Goal: Information Seeking & Learning: Check status

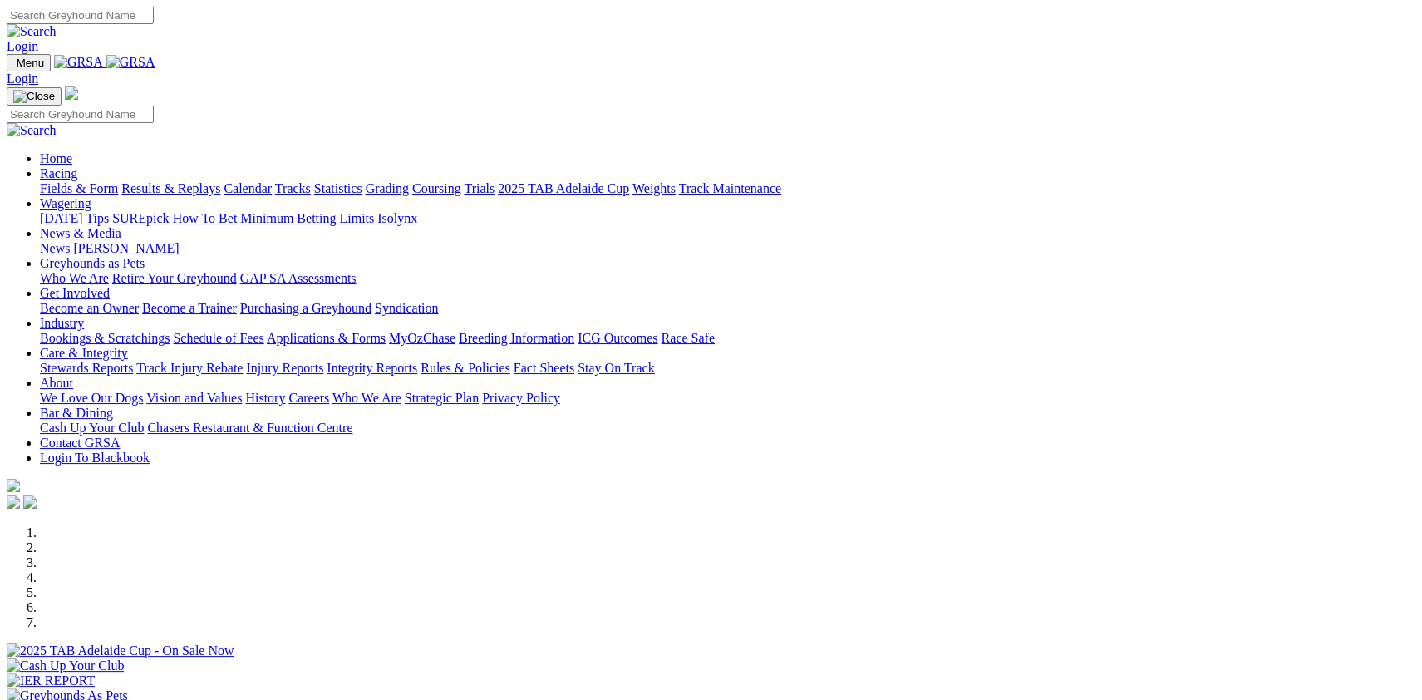
click at [112, 181] on link "Fields & Form" at bounding box center [79, 188] width 78 height 14
click at [106, 181] on link "Fields & Form" at bounding box center [79, 188] width 78 height 14
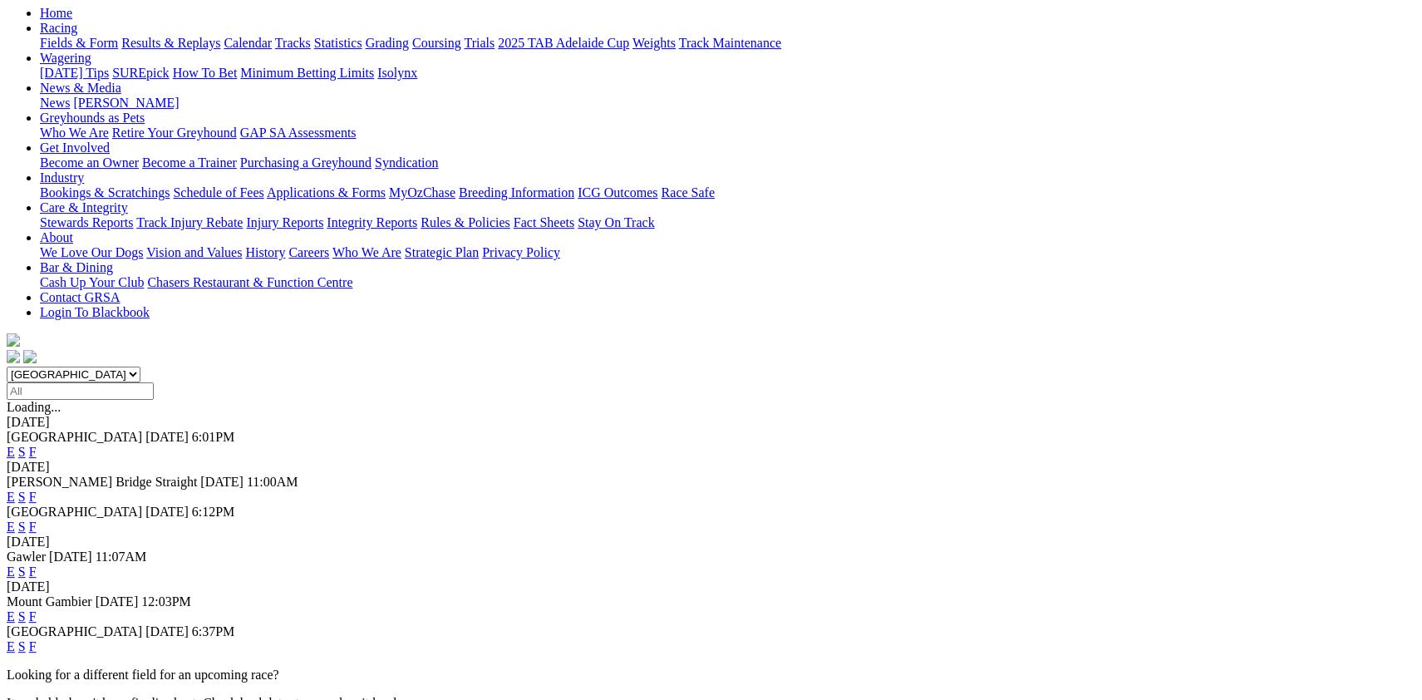
scroll to position [223, 0]
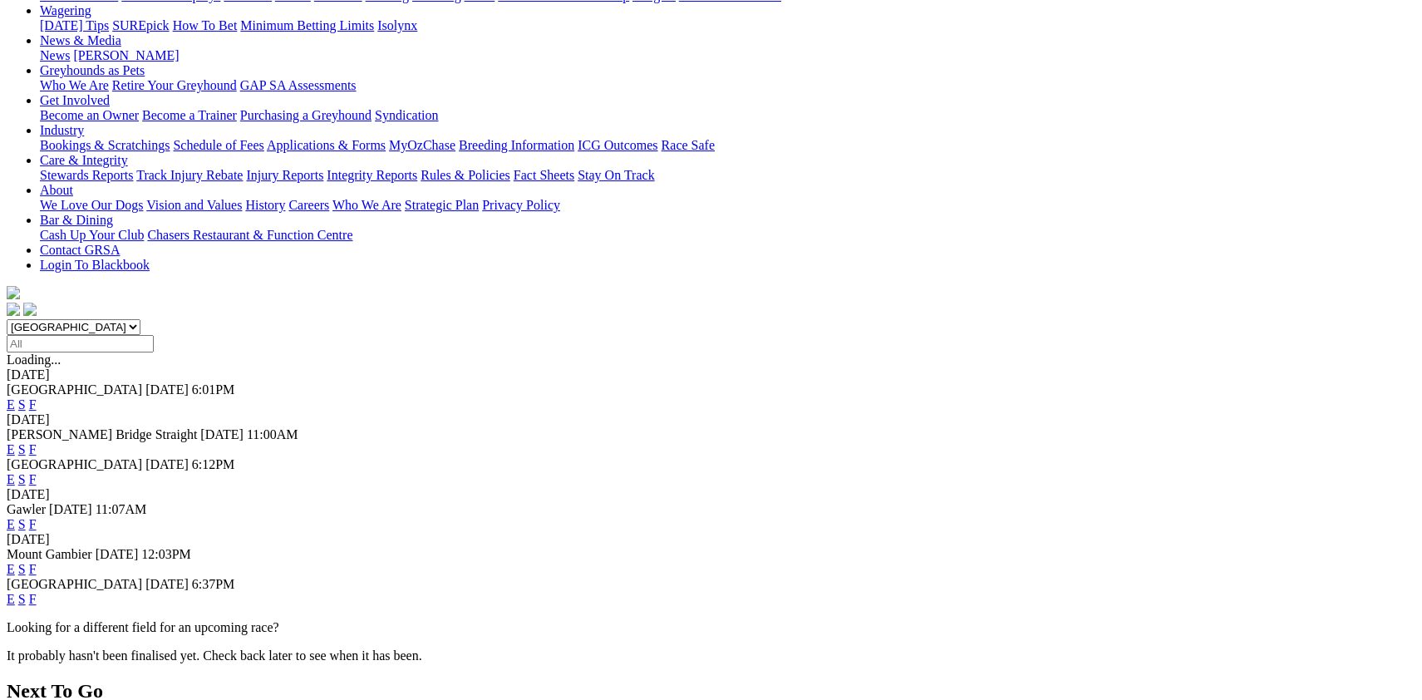
click at [37, 592] on link "F" at bounding box center [32, 599] width 7 height 14
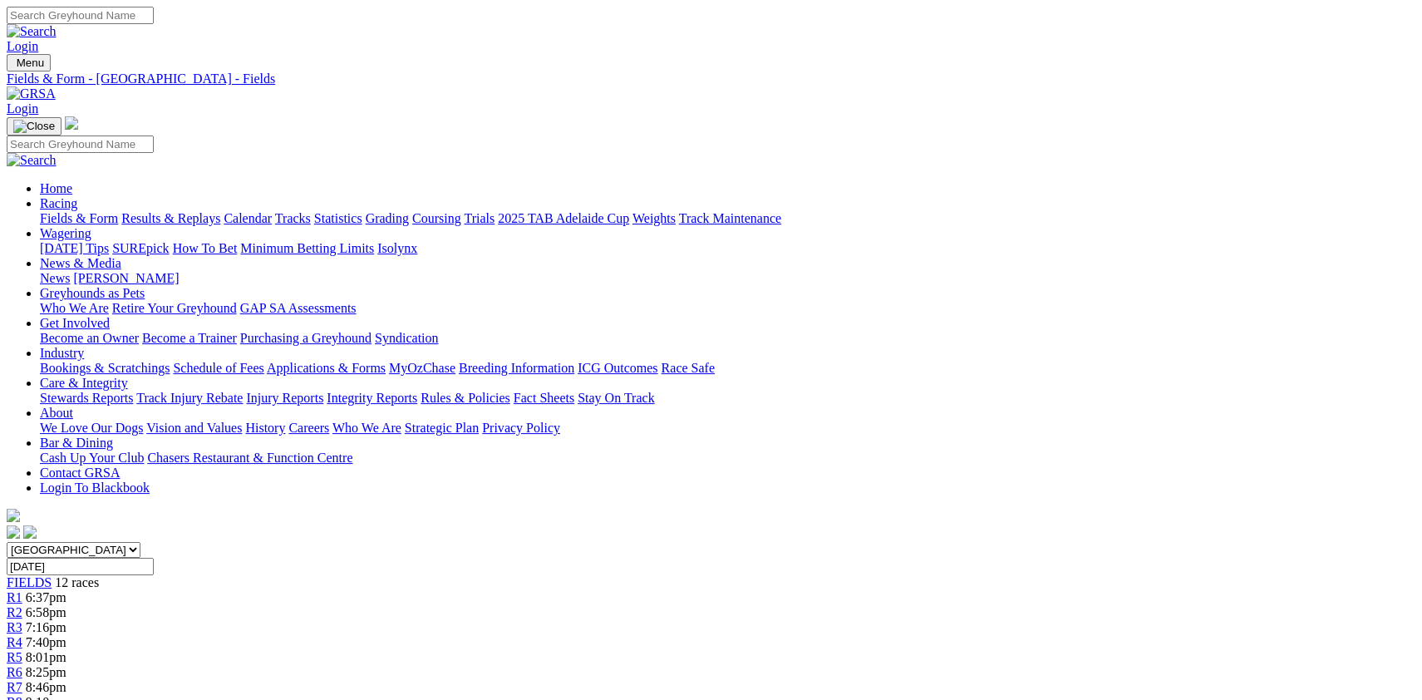
click at [220, 211] on link "Results & Replays" at bounding box center [170, 218] width 99 height 14
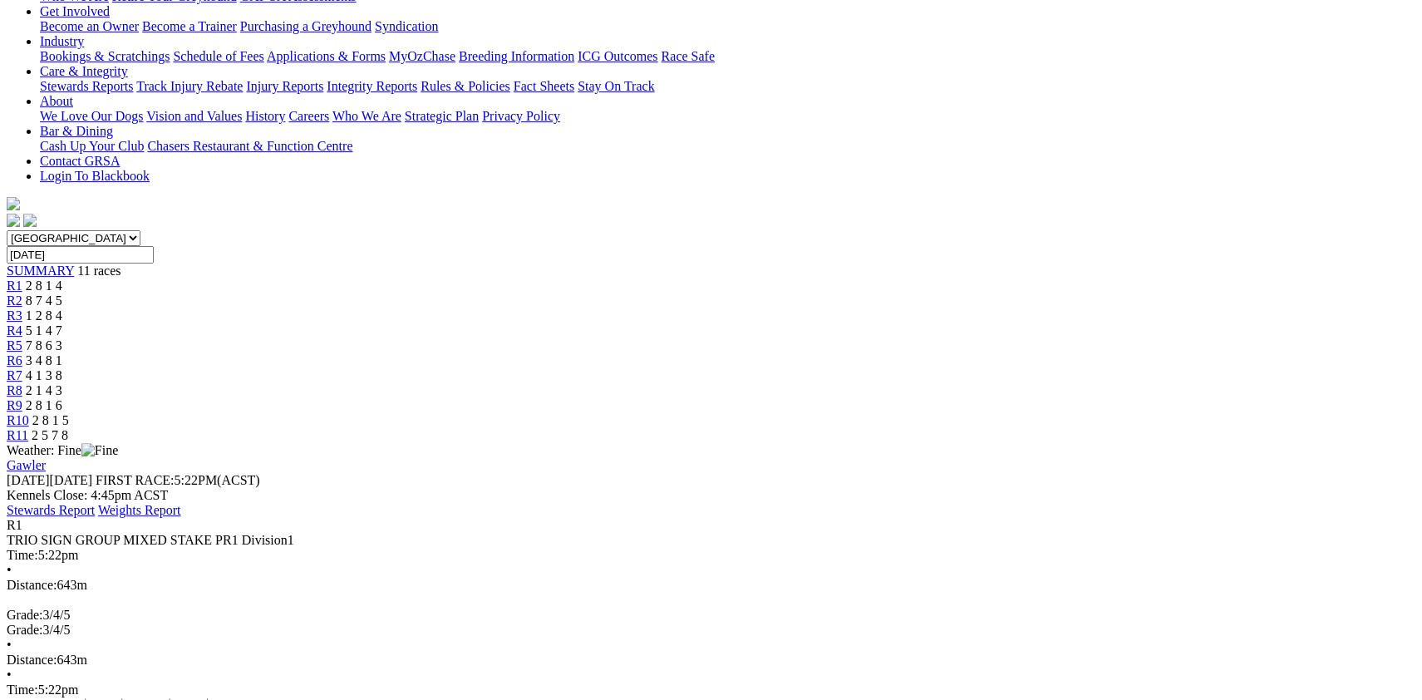
scroll to position [267, 0]
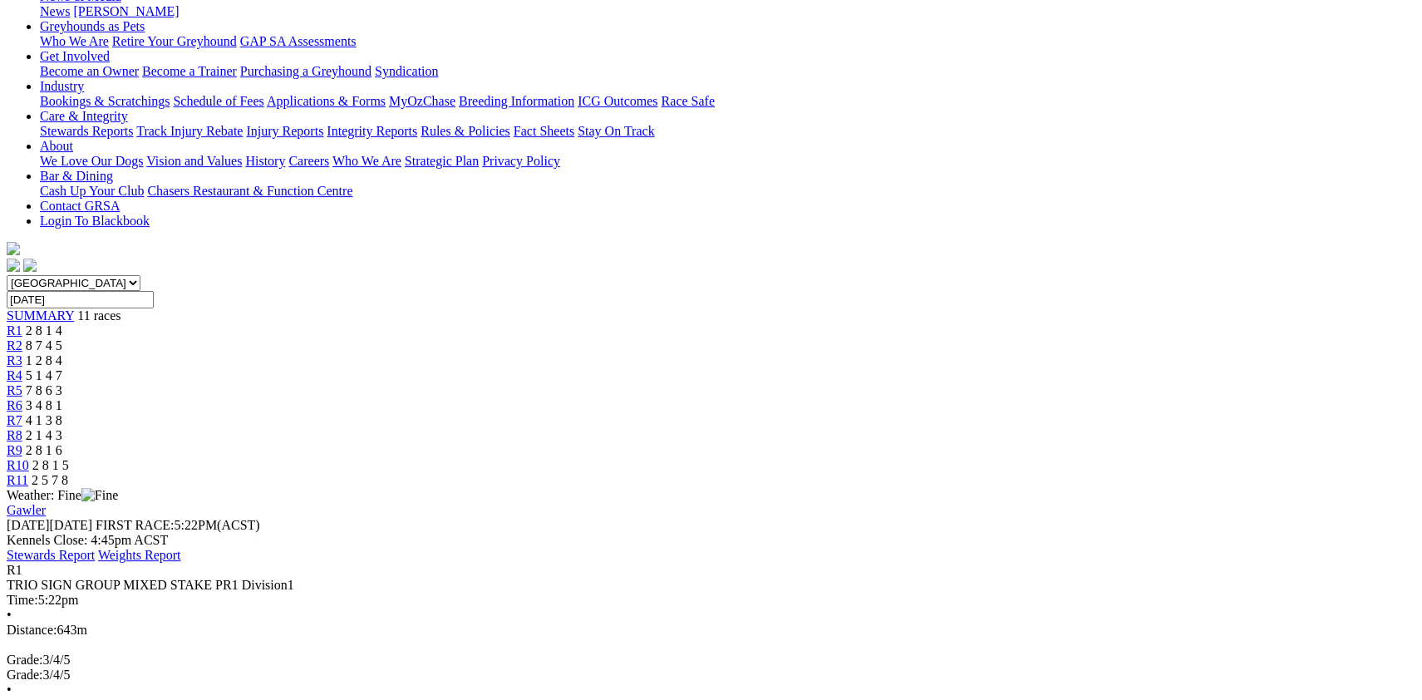
click at [62, 338] on span "8 7 4 5" at bounding box center [44, 345] width 37 height 14
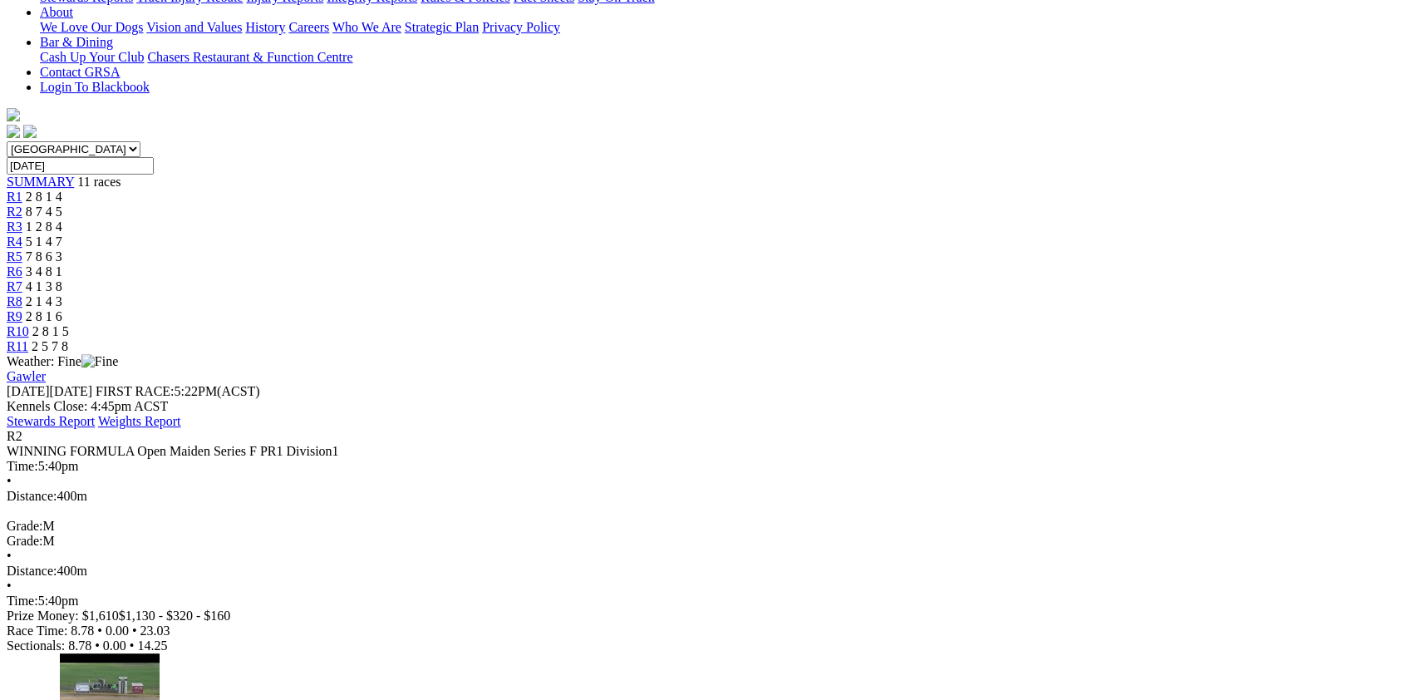
scroll to position [145, 0]
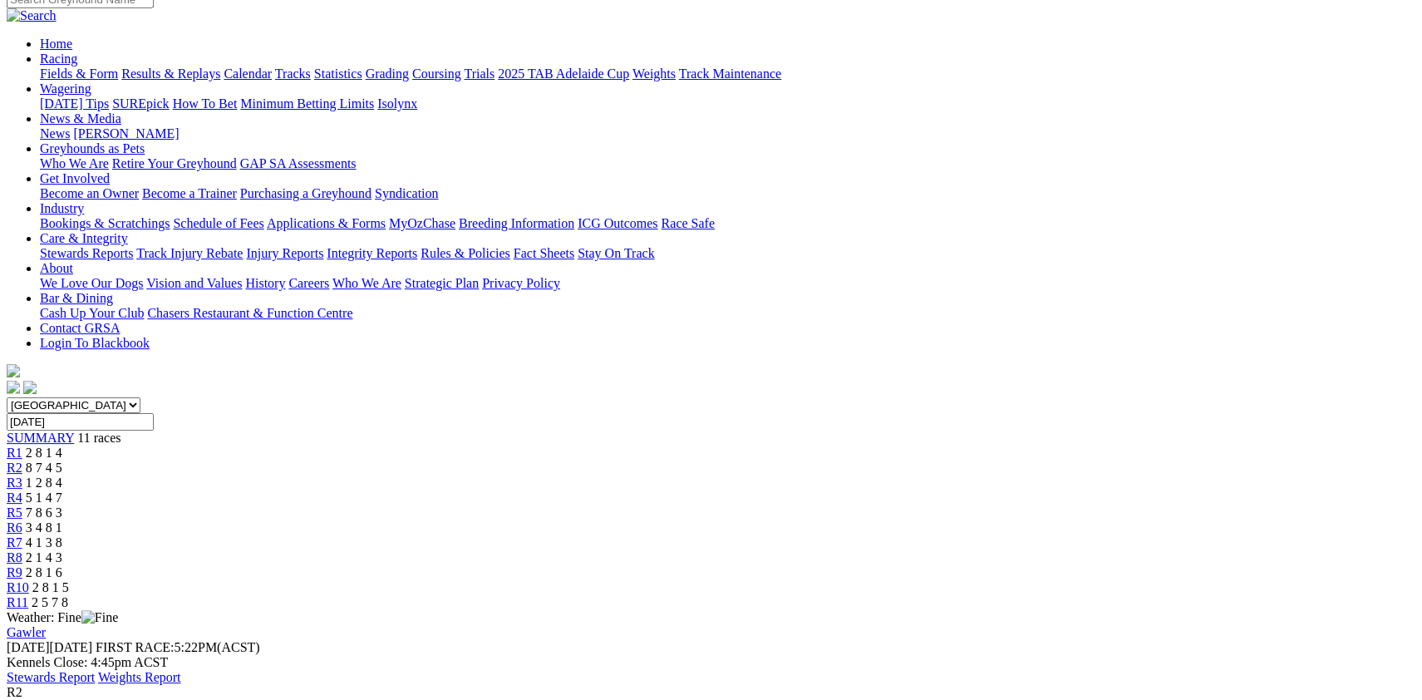
click at [22, 475] on link "R3" at bounding box center [15, 482] width 16 height 14
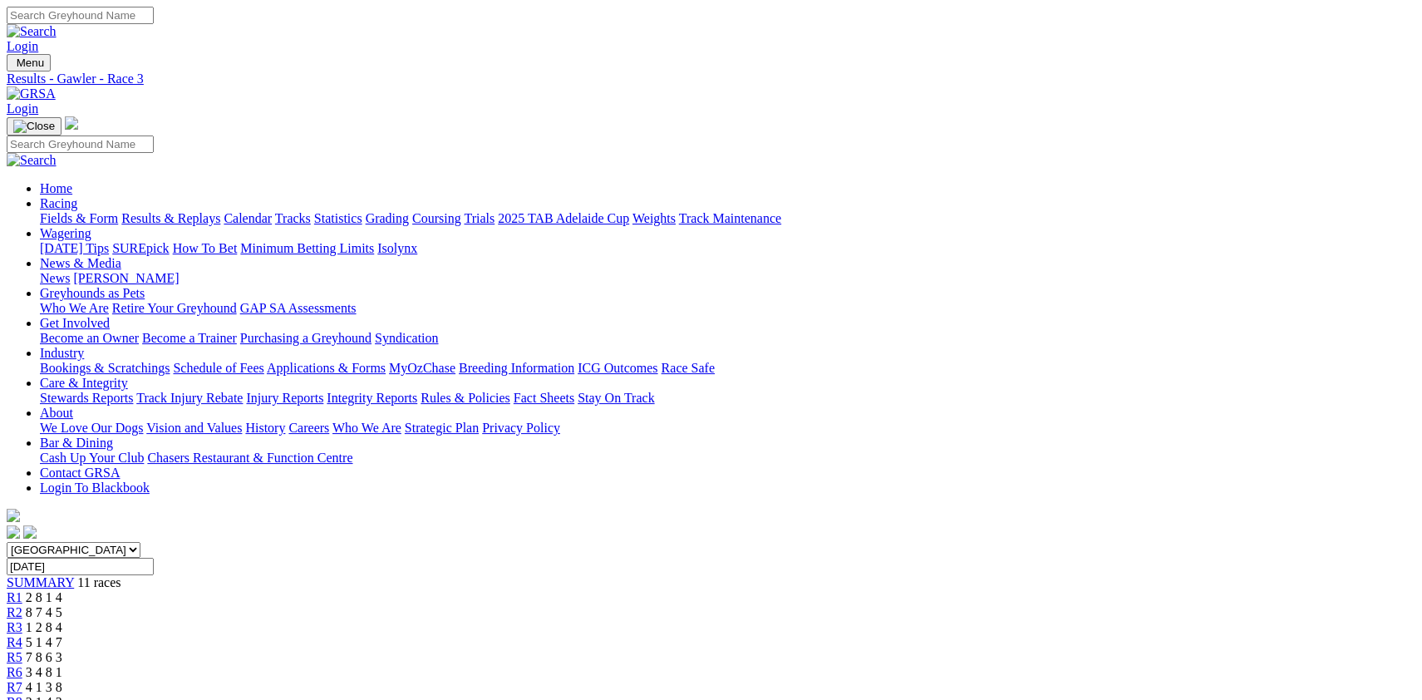
click at [22, 635] on span "R4" at bounding box center [15, 642] width 16 height 14
click at [22, 650] on span "R5" at bounding box center [15, 657] width 16 height 14
click at [22, 665] on span "R6" at bounding box center [15, 672] width 16 height 14
click at [22, 680] on span "R7" at bounding box center [15, 687] width 16 height 14
click at [22, 695] on span "R8" at bounding box center [15, 702] width 16 height 14
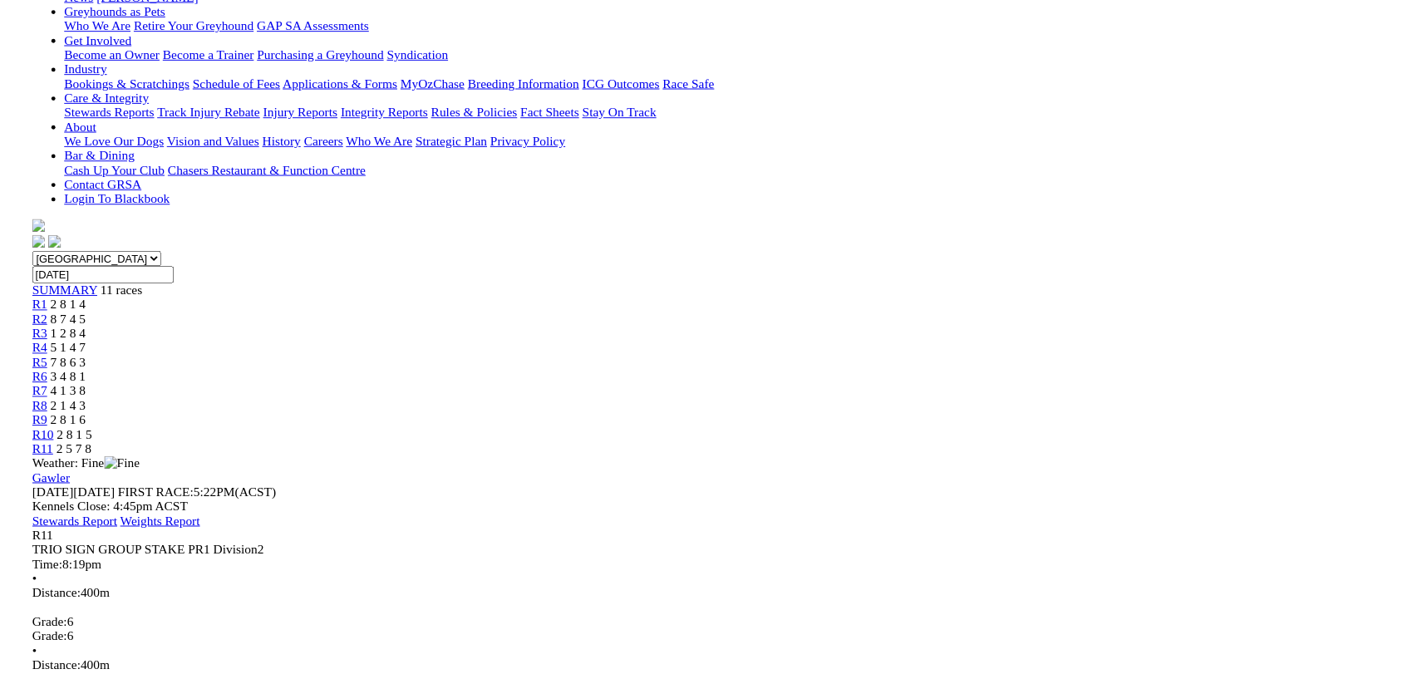
scroll to position [356, 0]
